Goal: Use online tool/utility: Utilize a website feature to perform a specific function

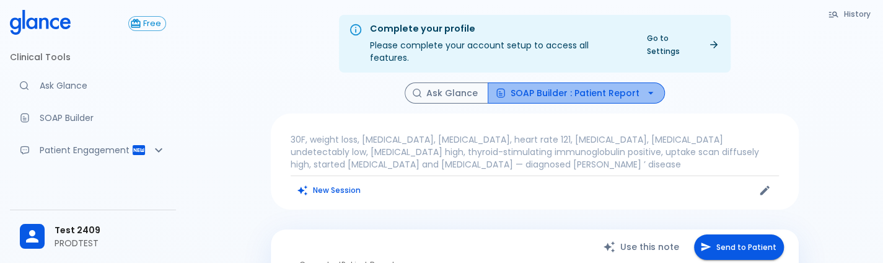
click at [625, 82] on button "SOAP Builder : Patient Report" at bounding box center [576, 93] width 177 height 22
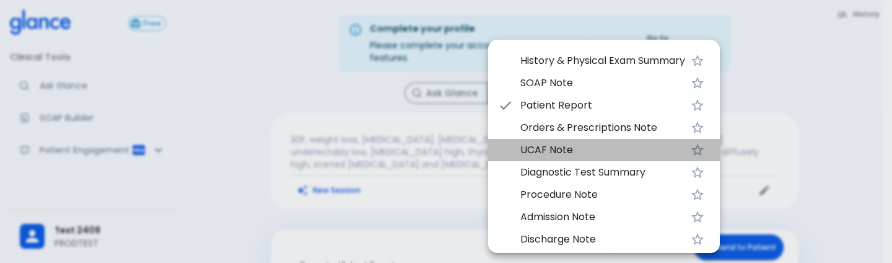
click at [577, 146] on span "UCAF Note" at bounding box center [602, 150] width 165 height 15
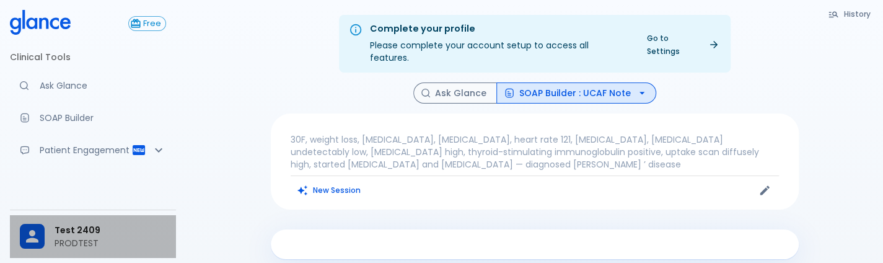
click at [64, 232] on span "Test 2409" at bounding box center [111, 230] width 112 height 13
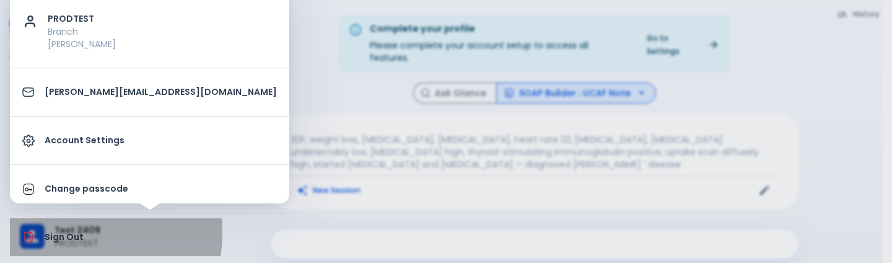
click at [64, 232] on p "Sign Out" at bounding box center [161, 236] width 232 height 13
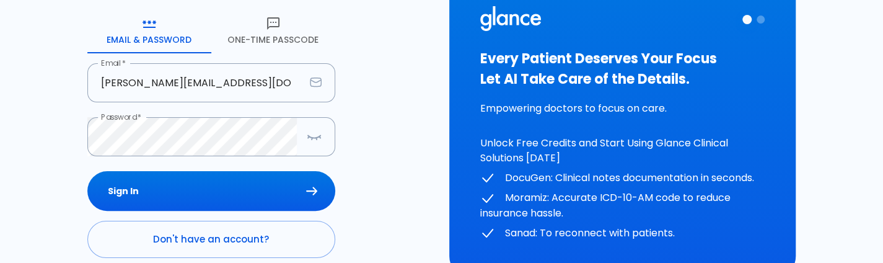
scroll to position [132, 0]
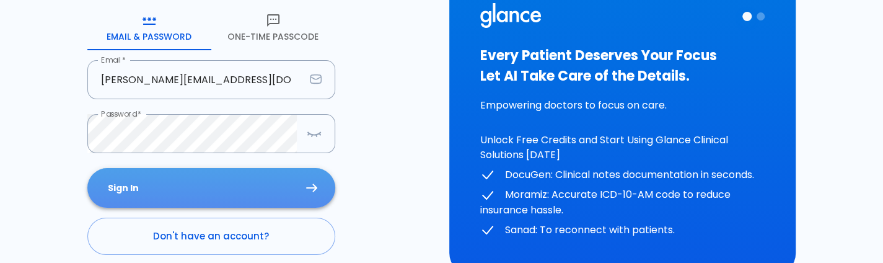
click at [253, 180] on button "Sign In" at bounding box center [211, 188] width 248 height 40
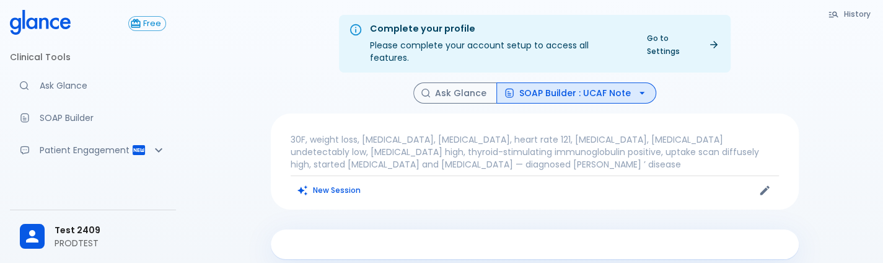
click at [178, 109] on div "Free Clinical Tools Ask Glance SOAP Builder Patient Engagement Note Taking Supp…" at bounding box center [93, 131] width 186 height 263
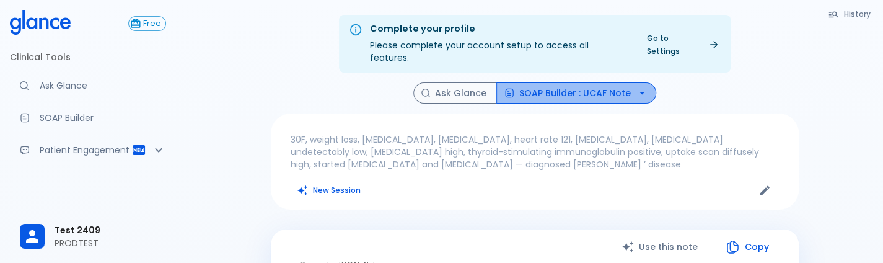
click at [587, 82] on button "SOAP Builder : UCAF Note" at bounding box center [576, 93] width 160 height 22
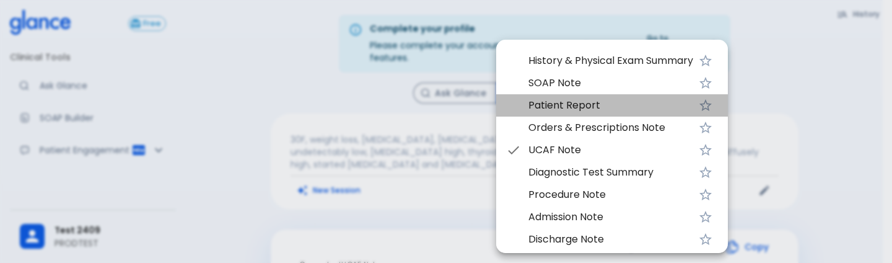
click at [584, 108] on span "Patient Report" at bounding box center [611, 105] width 165 height 15
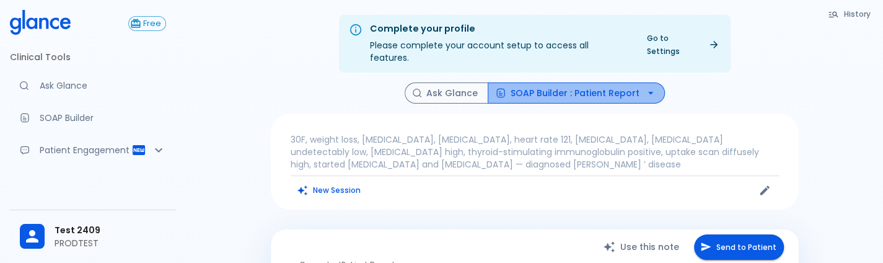
click at [577, 82] on button "SOAP Builder : Patient Report" at bounding box center [576, 93] width 177 height 22
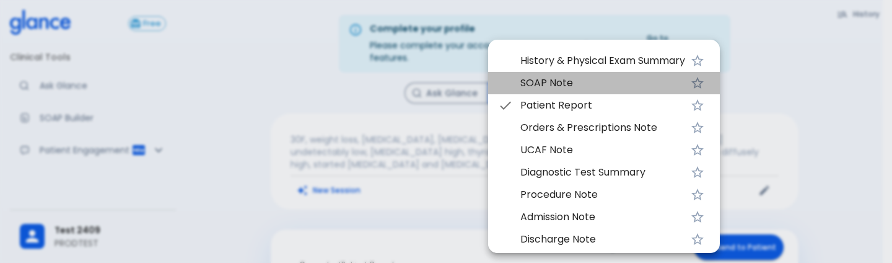
click at [555, 86] on span "SOAP Note" at bounding box center [602, 83] width 165 height 15
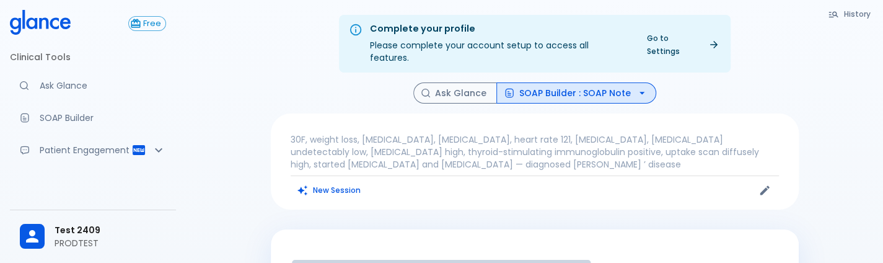
scroll to position [224, 0]
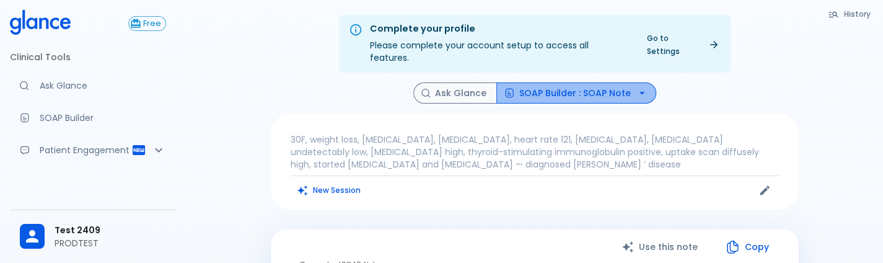
click at [576, 87] on button "SOAP Builder : SOAP Note" at bounding box center [576, 93] width 160 height 22
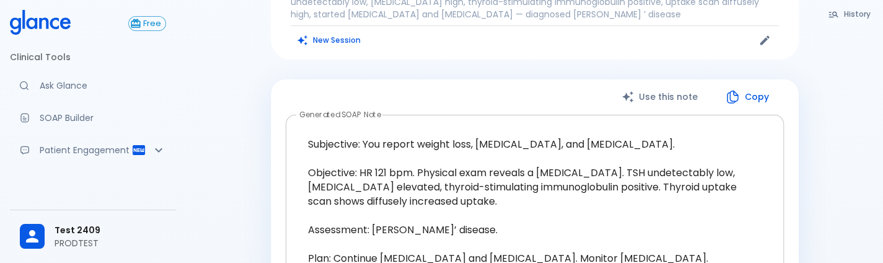
drag, startPoint x: 0, startPoint y: 0, endPoint x: 545, endPoint y: 122, distance: 558.1
click at [545, 122] on div "Use this note Copy Generated SOAP Note Subjective: You report weight loss, [MED…" at bounding box center [535, 218] width 528 height 278
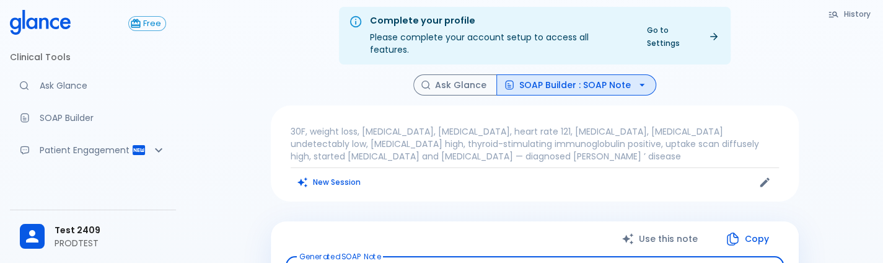
scroll to position [2, 0]
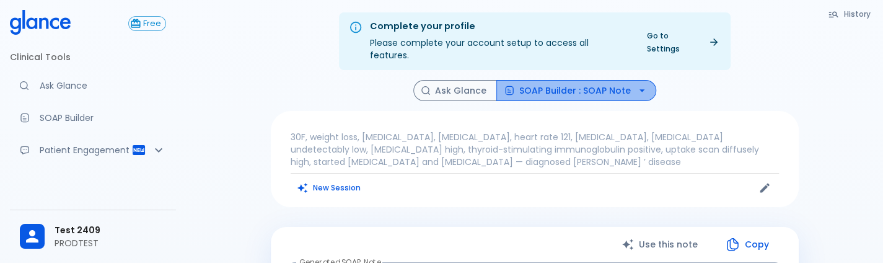
click at [587, 80] on button "SOAP Builder : SOAP Note" at bounding box center [576, 91] width 160 height 22
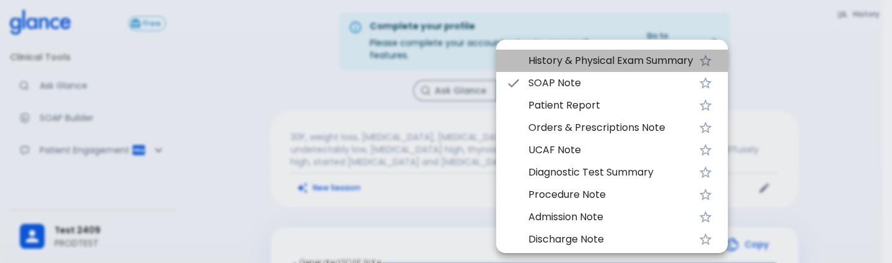
click at [564, 65] on span "History & Physical Exam Summary" at bounding box center [611, 60] width 165 height 15
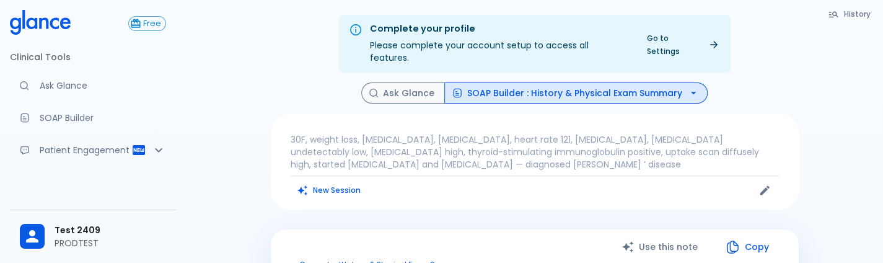
click at [577, 82] on button "SOAP Builder : History & Physical Exam Summary" at bounding box center [575, 93] width 263 height 22
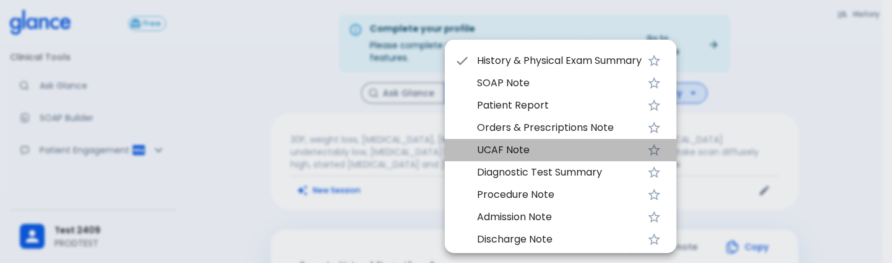
click at [555, 146] on span "UCAF Note" at bounding box center [559, 150] width 165 height 15
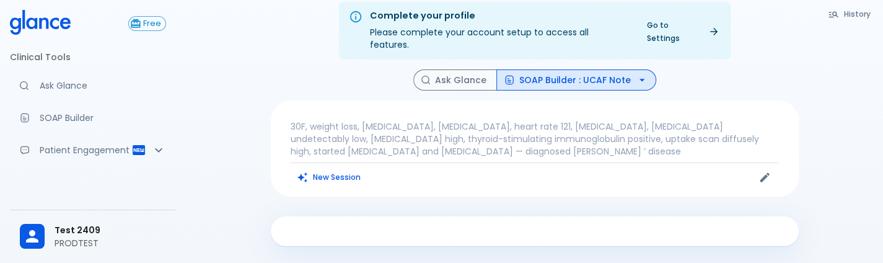
scroll to position [12, 0]
click at [601, 77] on button "SOAP Builder : UCAF Note" at bounding box center [576, 81] width 160 height 22
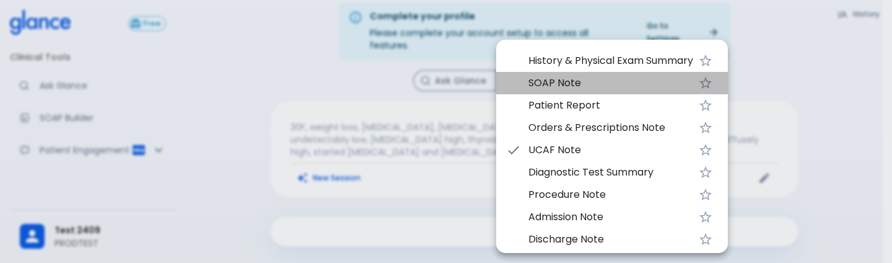
click at [562, 89] on span "SOAP Note" at bounding box center [611, 83] width 165 height 15
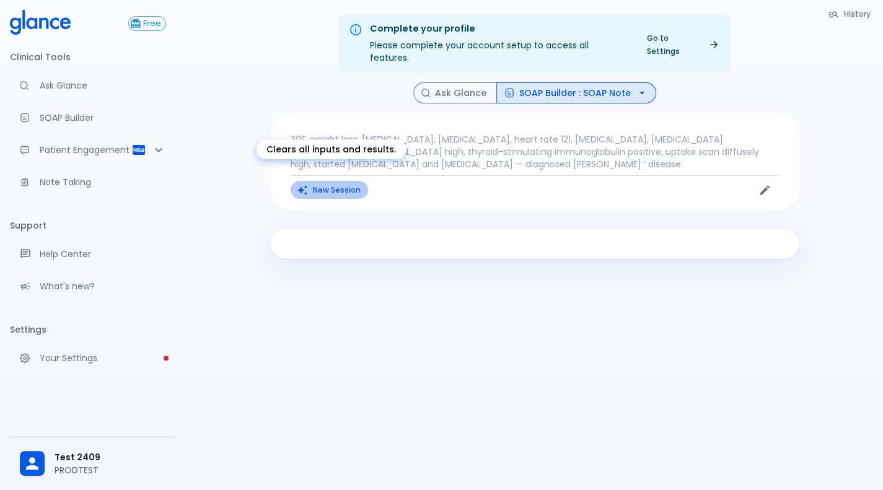
click at [361, 183] on button "New Session" at bounding box center [329, 190] width 77 height 18
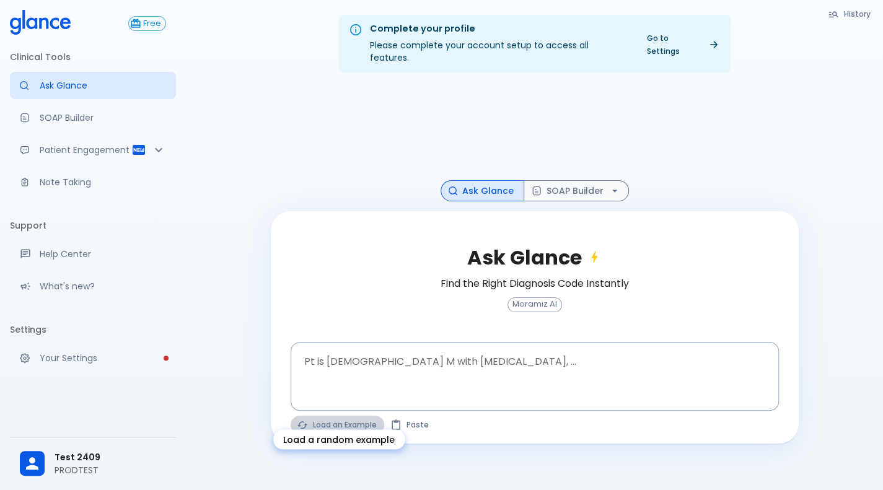
click at [336, 262] on button "Load an Example" at bounding box center [338, 425] width 94 height 18
type textarea "45F with DM2, right [MEDICAL_DATA], fever, WBC 14K, ESR 80, wound purulent, XR …"
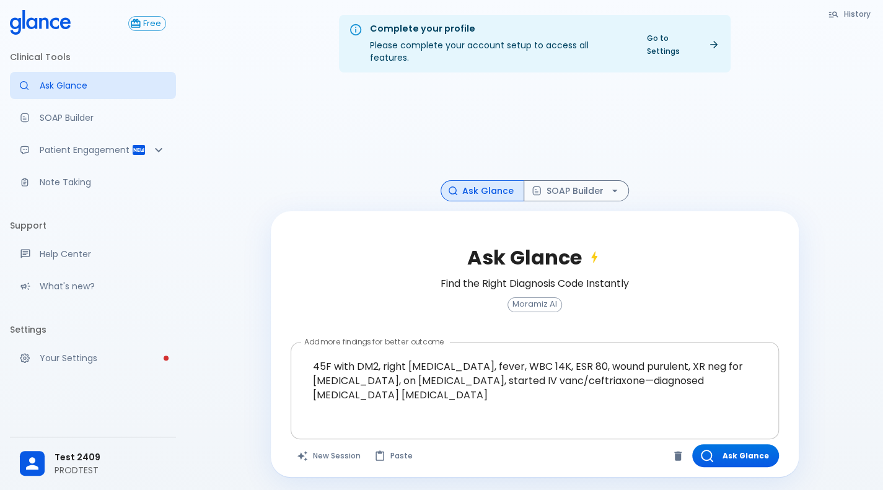
scroll to position [30, 0]
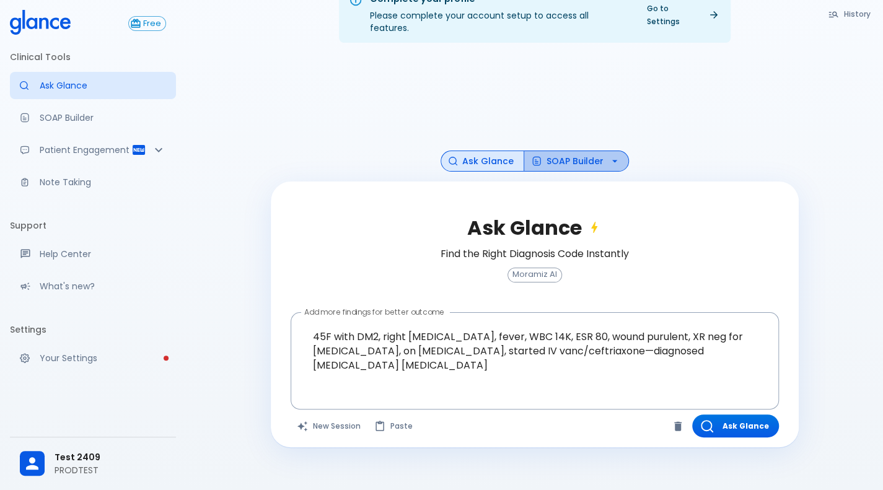
click at [573, 151] on button "SOAP Builder" at bounding box center [576, 162] width 105 height 22
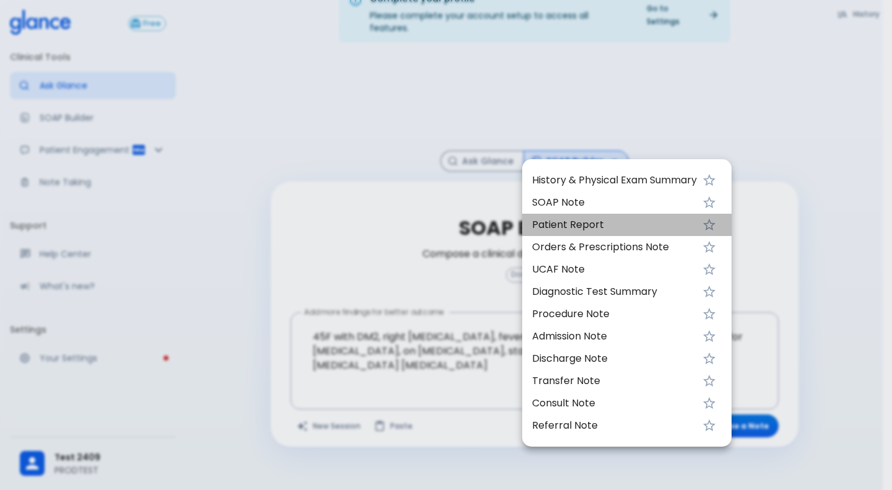
click at [581, 229] on span "Patient Report" at bounding box center [614, 224] width 165 height 15
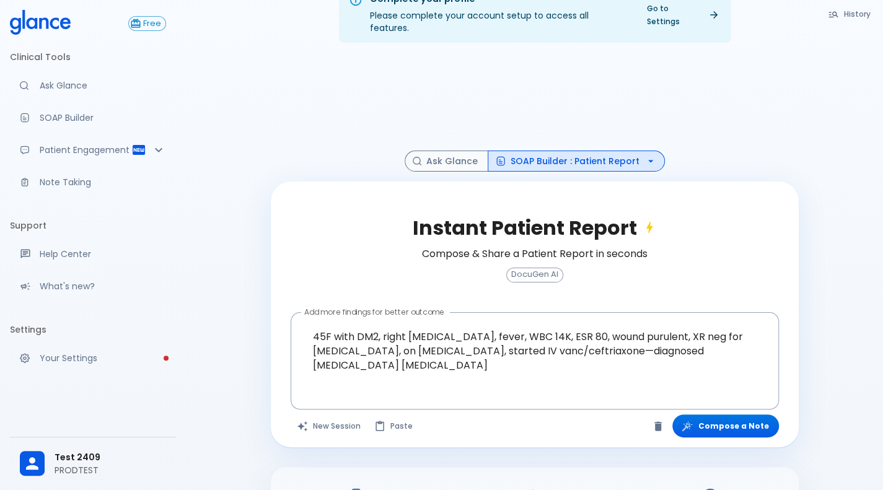
scroll to position [133, 0]
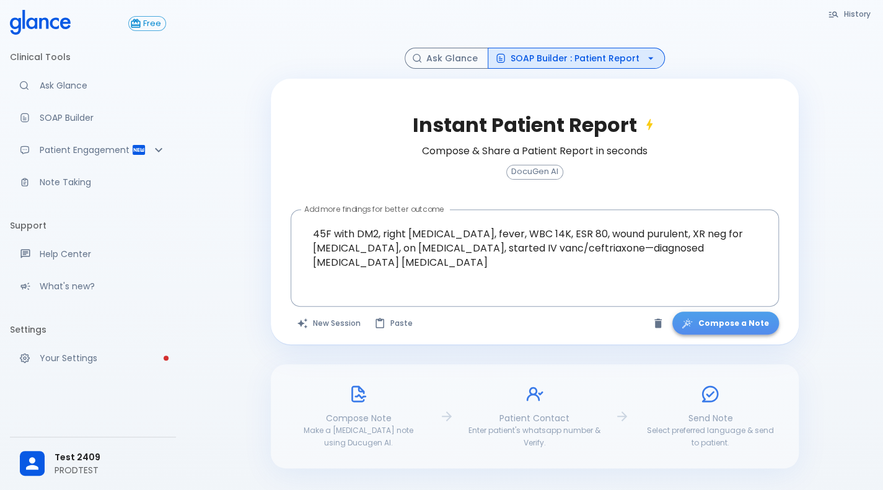
click at [754, 262] on button "Compose a Note" at bounding box center [725, 323] width 107 height 23
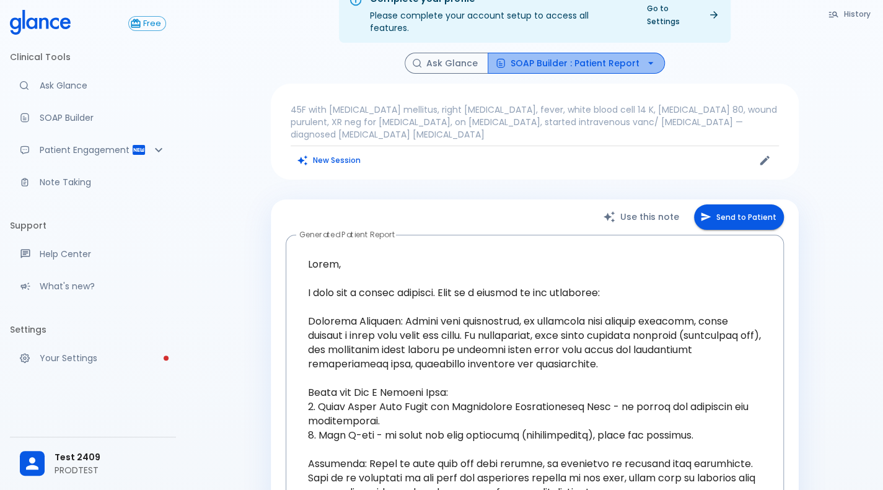
click at [608, 54] on button "SOAP Builder : Patient Report" at bounding box center [576, 64] width 177 height 22
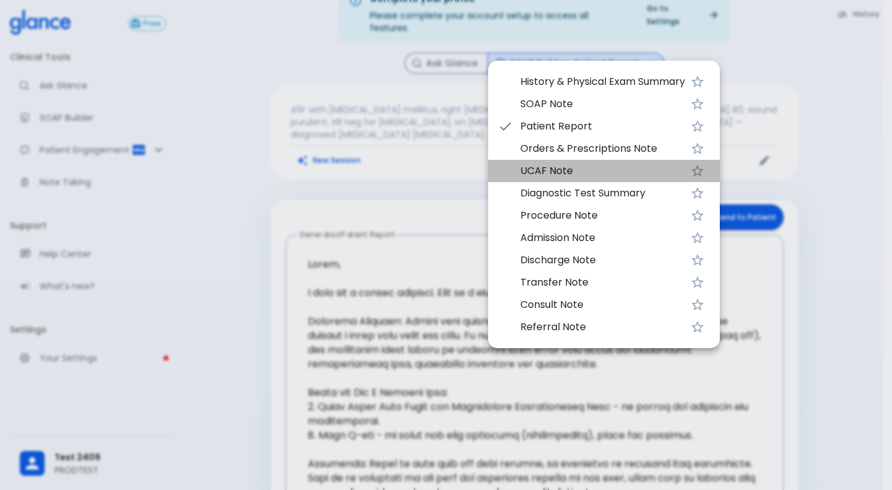
click at [579, 179] on li "UCAF Note" at bounding box center [604, 171] width 232 height 22
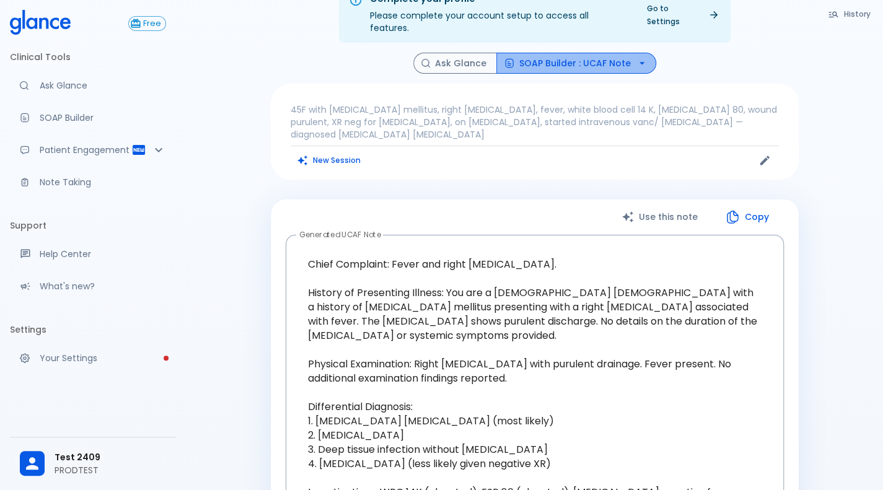
click at [598, 59] on button "SOAP Builder : UCAF Note" at bounding box center [576, 64] width 160 height 22
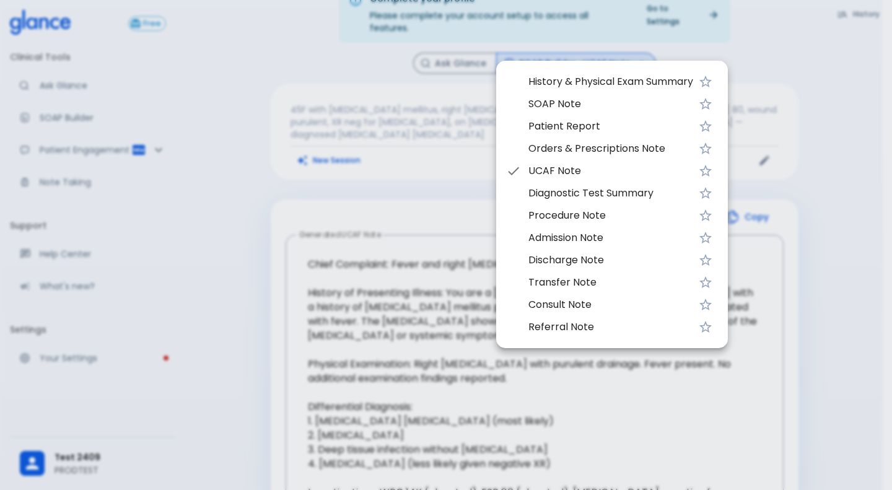
click at [559, 206] on li "Procedure Note" at bounding box center [612, 215] width 232 height 22
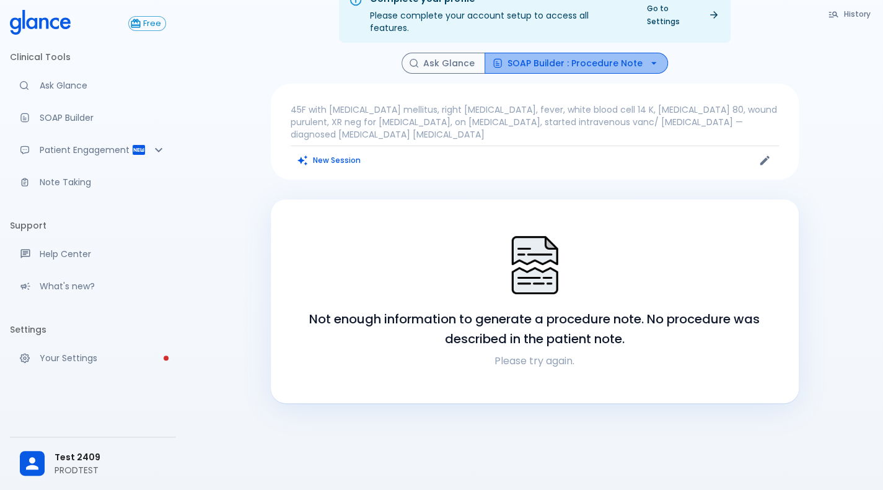
click at [631, 53] on button "SOAP Builder : Procedure Note" at bounding box center [576, 64] width 183 height 22
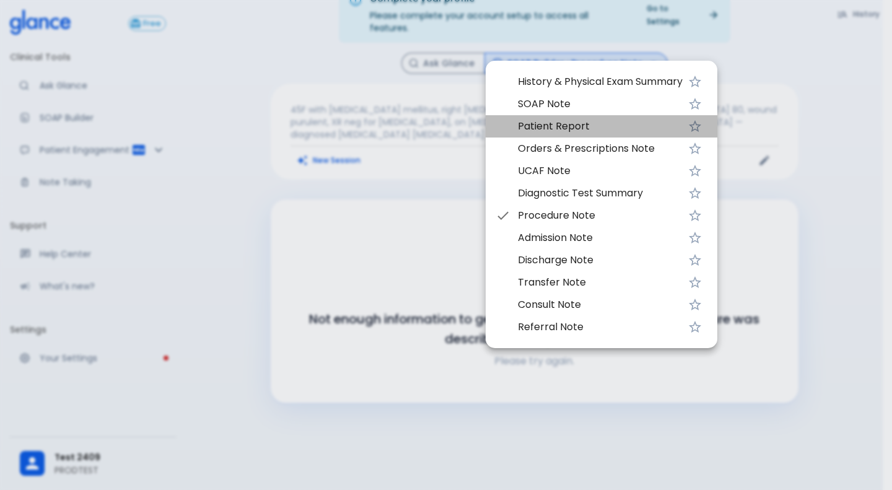
click at [594, 121] on span "Patient Report" at bounding box center [600, 126] width 165 height 15
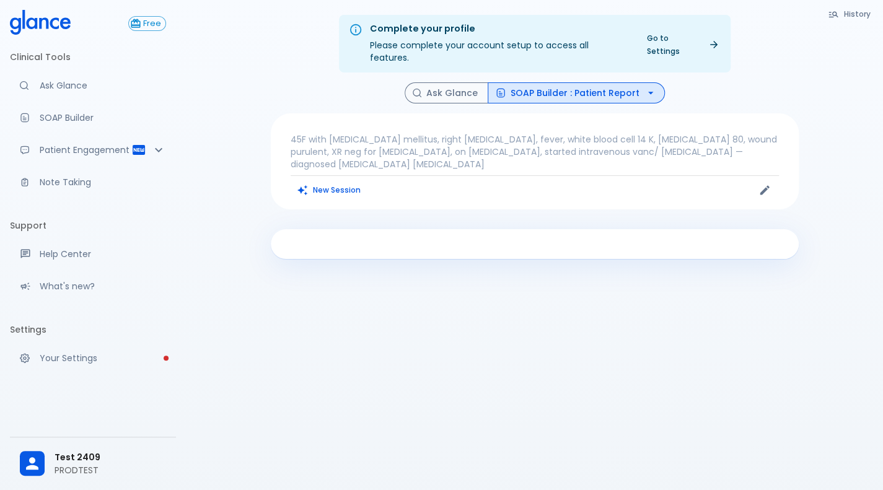
click at [580, 84] on button "SOAP Builder : Patient Report" at bounding box center [576, 93] width 177 height 22
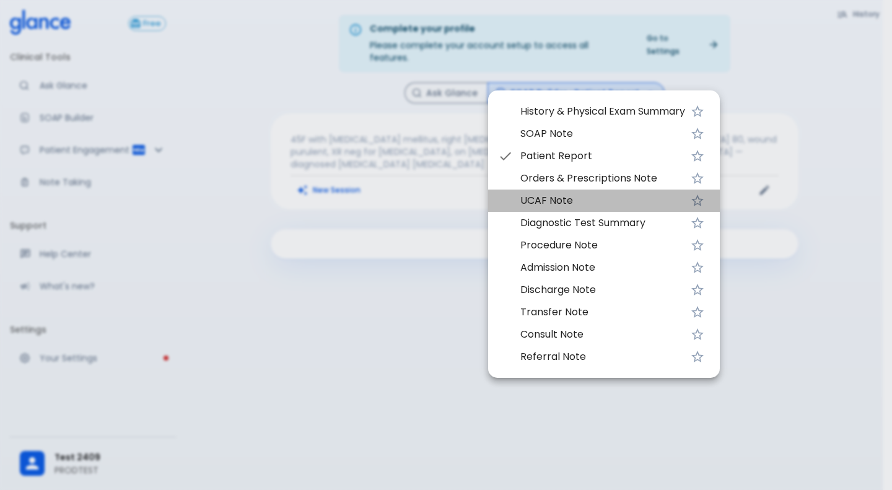
click at [553, 196] on span "UCAF Note" at bounding box center [602, 200] width 165 height 15
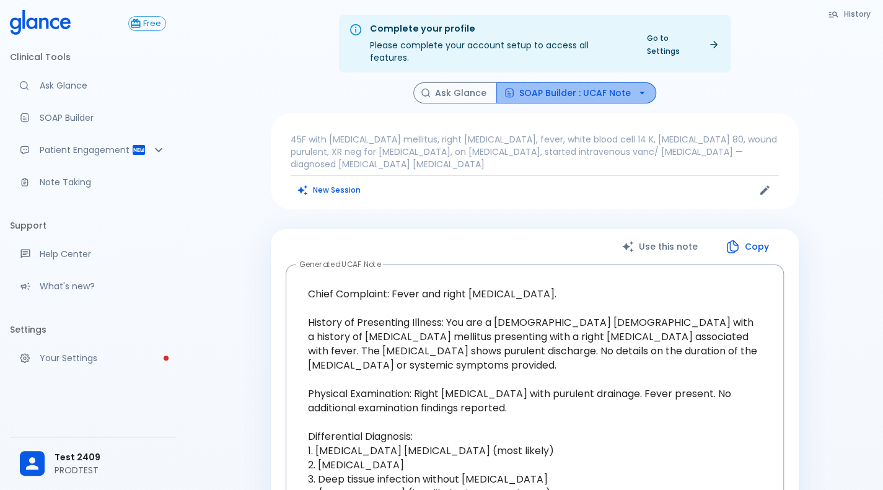
click at [628, 82] on button "SOAP Builder : UCAF Note" at bounding box center [576, 93] width 160 height 22
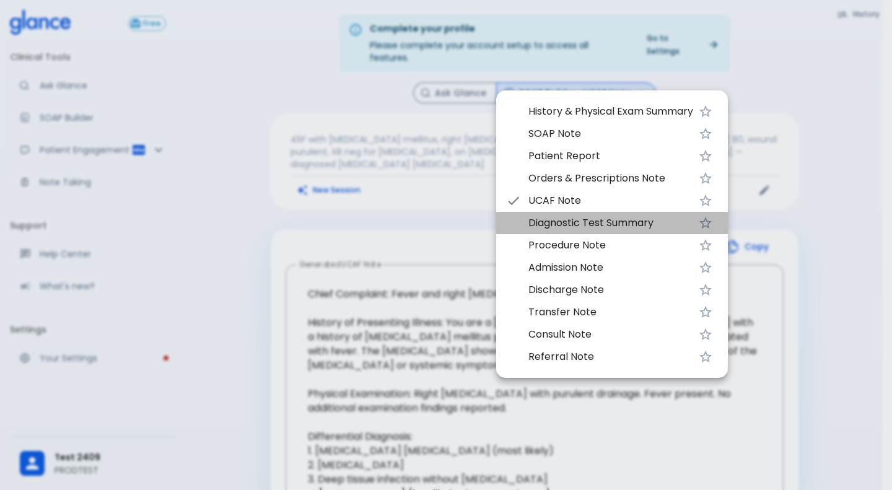
click at [601, 226] on span "Diagnostic Test Summary" at bounding box center [611, 223] width 165 height 15
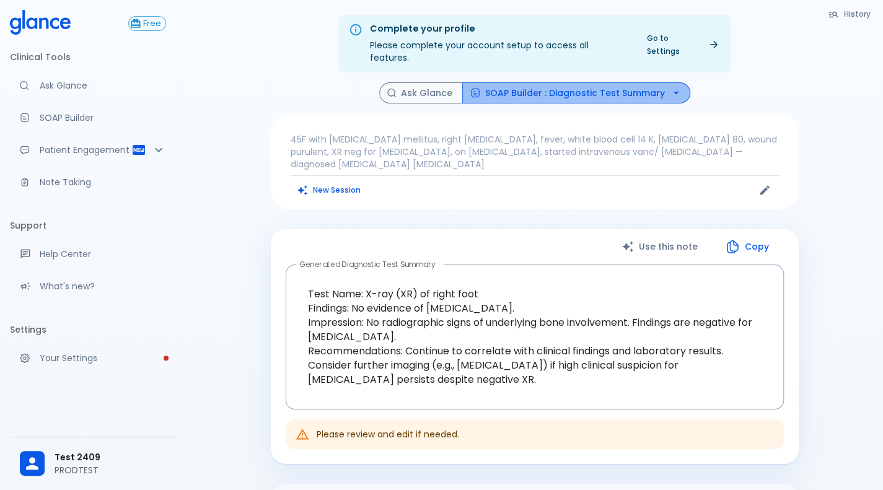
click at [613, 82] on button "SOAP Builder : Diagnostic Test Summary" at bounding box center [576, 93] width 228 height 22
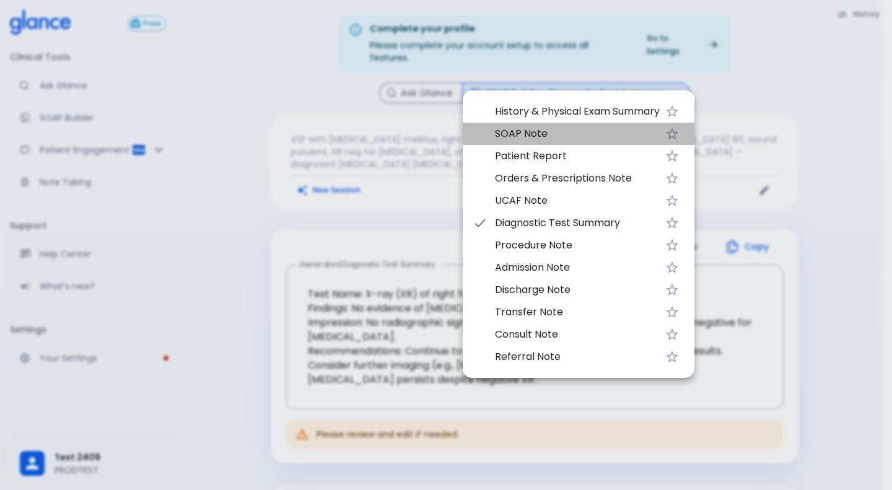
click at [562, 123] on li "SOAP Note" at bounding box center [579, 134] width 232 height 22
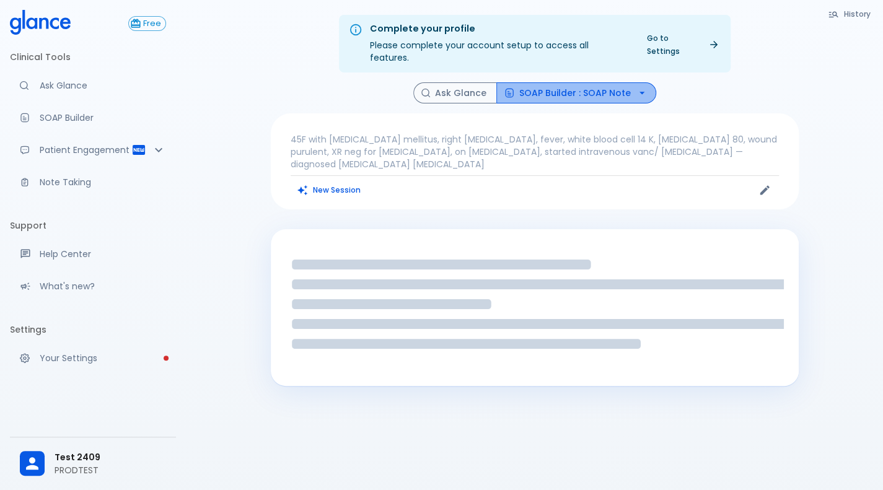
click at [599, 82] on button "SOAP Builder : SOAP Note" at bounding box center [576, 93] width 160 height 22
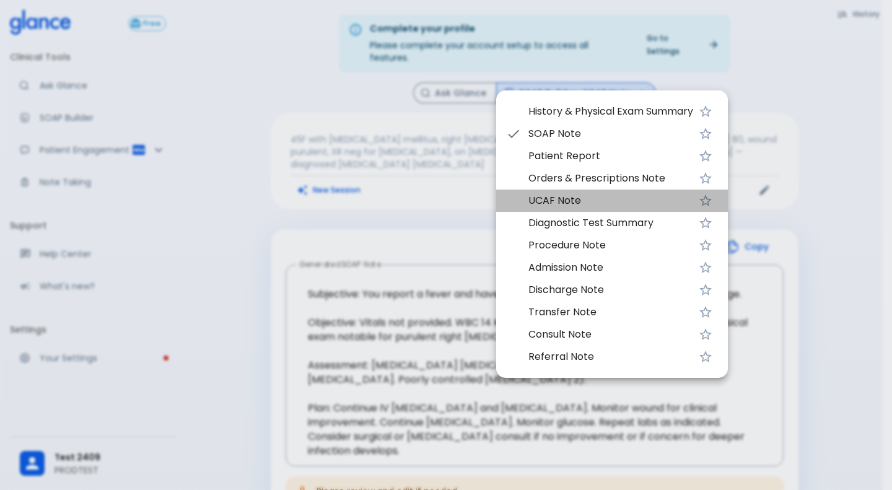
click at [568, 201] on span "UCAF Note" at bounding box center [611, 200] width 165 height 15
